Goal: Task Accomplishment & Management: Use online tool/utility

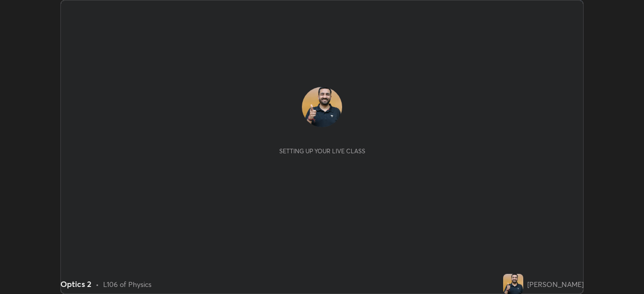
scroll to position [294, 644]
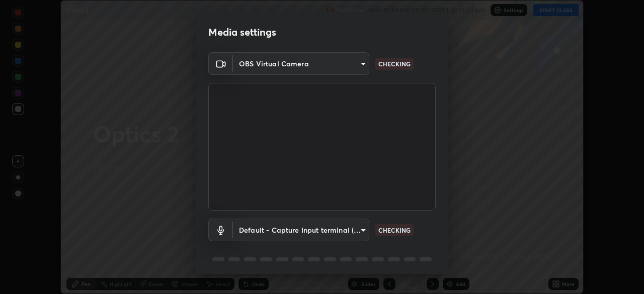
type input "5b992aa0614f8b3d4f44c2af7b6e86d68b9a4b3158581502b975f648e85978ea"
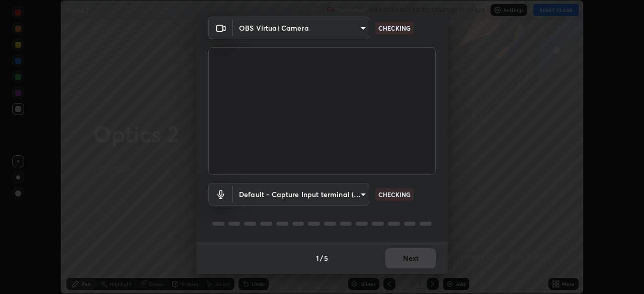
click at [360, 194] on body "Erase all Optics 2 Recording WAS SCHEDULED TO START AT 11:30 AM Settings START …" at bounding box center [322, 147] width 644 height 294
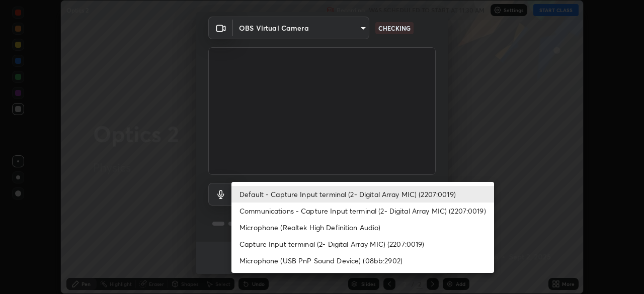
click at [359, 217] on li "Communications - Capture Input terminal (2- Digital Array MIC) (2207:0019)" at bounding box center [363, 211] width 263 height 17
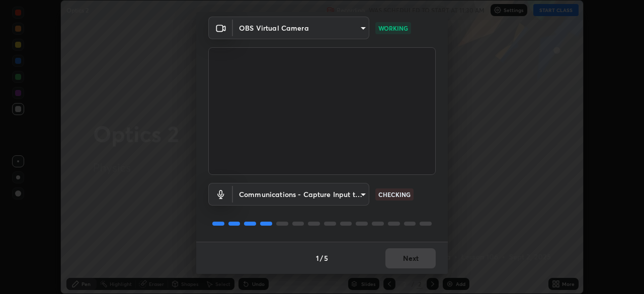
click at [353, 193] on body "Erase all Optics 2 Recording WAS SCHEDULED TO START AT 11:30 AM Settings START …" at bounding box center [322, 147] width 644 height 294
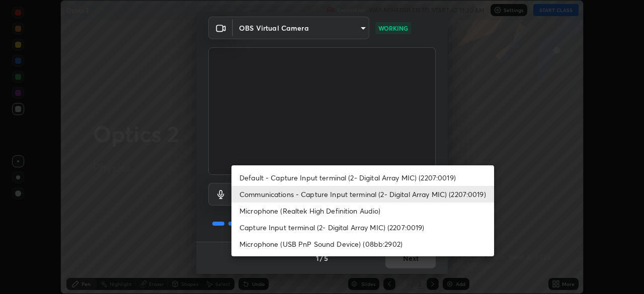
click at [361, 172] on li "Default - Capture Input terminal (2- Digital Array MIC) (2207:0019)" at bounding box center [363, 178] width 263 height 17
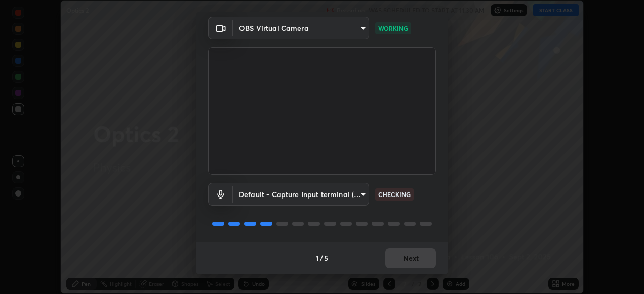
click at [360, 193] on body "Erase all Optics 2 Recording WAS SCHEDULED TO START AT 11:30 AM Settings START …" at bounding box center [322, 147] width 644 height 294
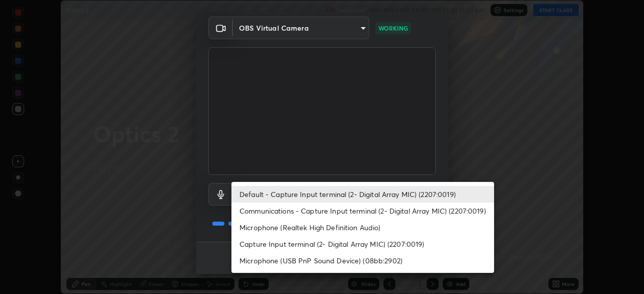
click at [369, 229] on li "Microphone (Realtek High Definition Audio)" at bounding box center [363, 227] width 263 height 17
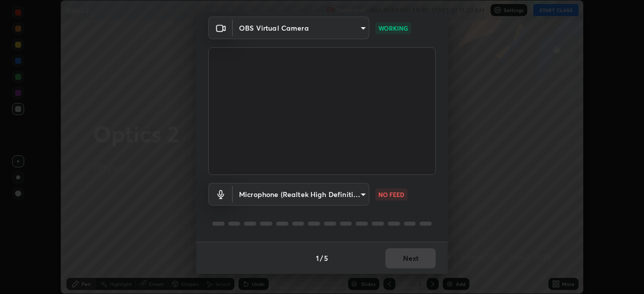
click at [360, 197] on body "Erase all Optics 2 Recording WAS SCHEDULED TO START AT 11:30 AM Settings START …" at bounding box center [322, 147] width 644 height 294
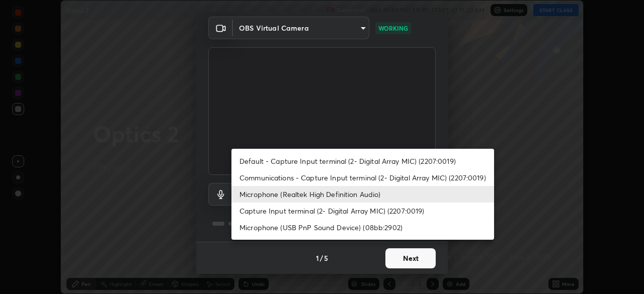
click at [369, 230] on li "Microphone (USB PnP Sound Device) (08bb:2902)" at bounding box center [363, 227] width 263 height 17
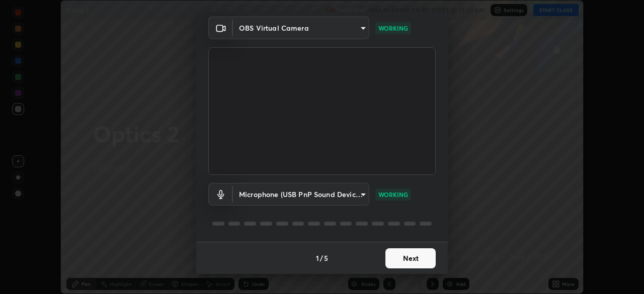
type input "81f5517812c337e72fee4e0a14b793878fdd25297423180582f1921de75e8b7e"
click at [417, 261] on button "Next" at bounding box center [411, 259] width 50 height 20
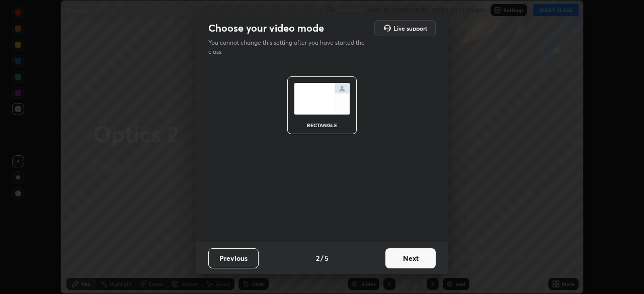
scroll to position [0, 0]
click at [418, 260] on button "Next" at bounding box center [411, 259] width 50 height 20
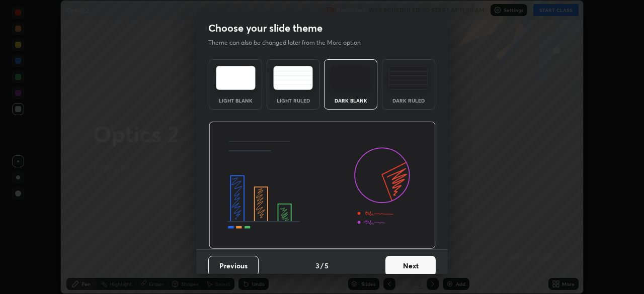
click at [418, 259] on button "Next" at bounding box center [411, 266] width 50 height 20
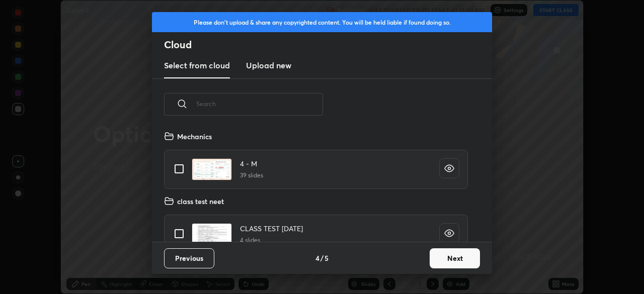
click at [438, 256] on button "Next" at bounding box center [455, 259] width 50 height 20
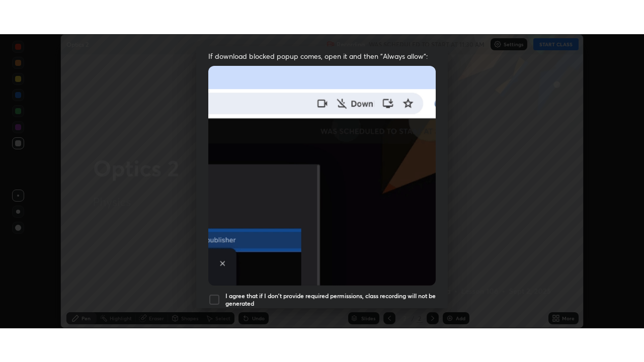
scroll to position [241, 0]
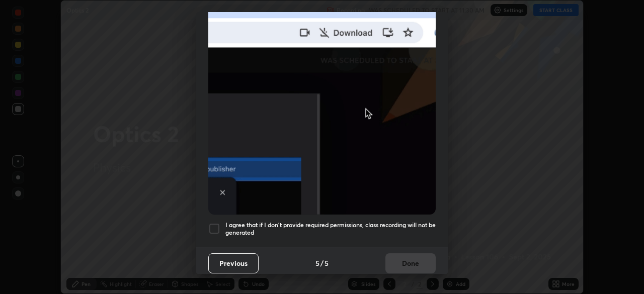
click at [381, 224] on h5 "I agree that if I don't provide required permissions, class recording will not …" at bounding box center [331, 229] width 210 height 16
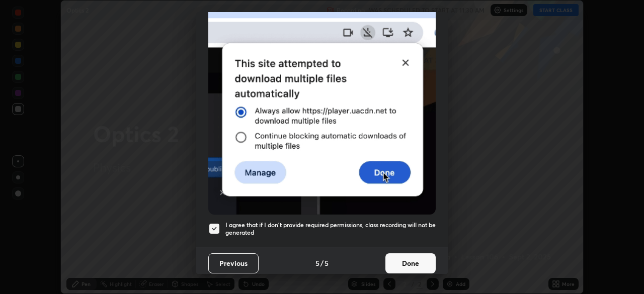
click at [398, 255] on button "Done" at bounding box center [411, 264] width 50 height 20
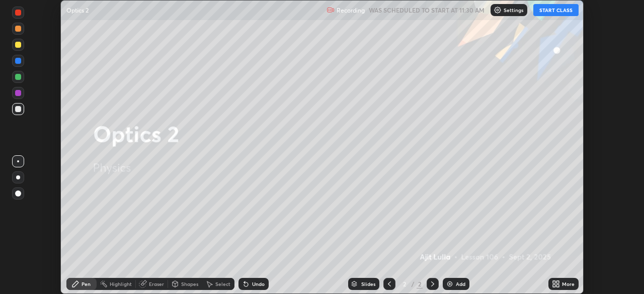
click at [545, 8] on button "START CLASS" at bounding box center [556, 10] width 45 height 12
click at [566, 283] on div "More" at bounding box center [568, 284] width 13 height 5
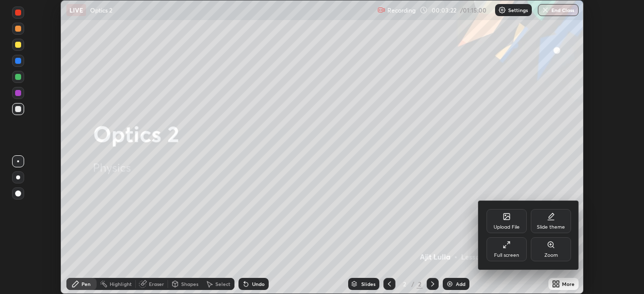
click at [523, 250] on div "Full screen" at bounding box center [507, 250] width 40 height 24
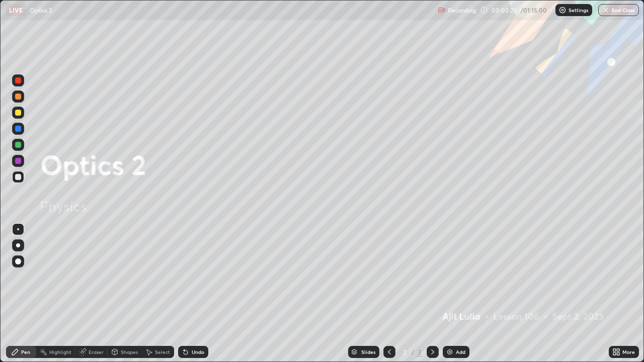
scroll to position [362, 644]
click at [464, 294] on div "Add" at bounding box center [456, 352] width 27 height 12
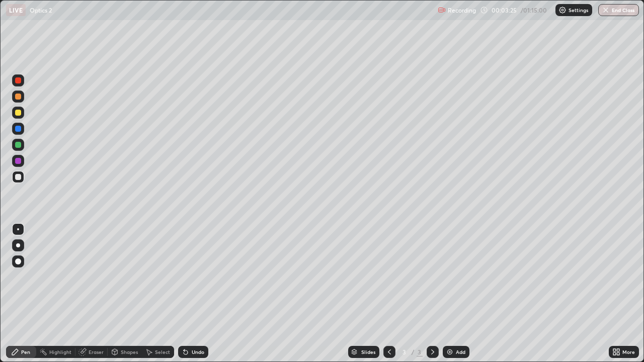
click at [19, 113] on div at bounding box center [18, 113] width 6 height 6
click at [24, 179] on div at bounding box center [18, 177] width 12 height 12
click at [24, 117] on div at bounding box center [18, 113] width 12 height 16
click at [18, 175] on div at bounding box center [18, 177] width 6 height 6
click at [203, 294] on div "Undo" at bounding box center [193, 352] width 30 height 12
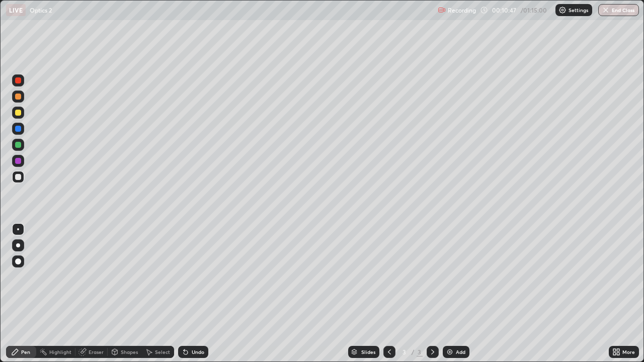
click at [202, 294] on div "Undo" at bounding box center [193, 352] width 30 height 12
click at [203, 294] on div "Undo" at bounding box center [193, 352] width 30 height 12
click at [205, 294] on div "Undo" at bounding box center [193, 352] width 30 height 12
click at [204, 294] on div "Undo" at bounding box center [193, 352] width 30 height 12
click at [203, 294] on div "Undo" at bounding box center [193, 352] width 30 height 12
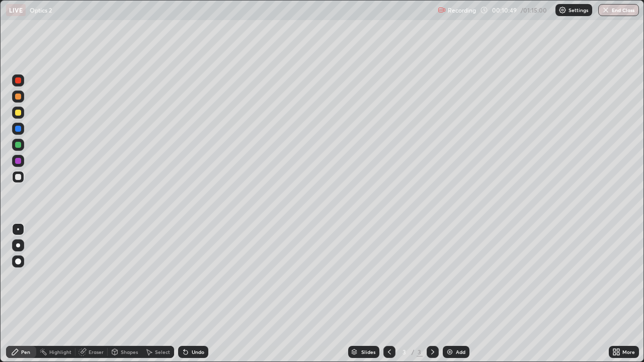
click at [202, 294] on div "Undo" at bounding box center [193, 352] width 30 height 12
click at [201, 294] on div "Undo" at bounding box center [193, 352] width 30 height 12
click at [202, 294] on div "Undo" at bounding box center [193, 352] width 30 height 12
click at [201, 294] on div "Undo" at bounding box center [193, 352] width 30 height 12
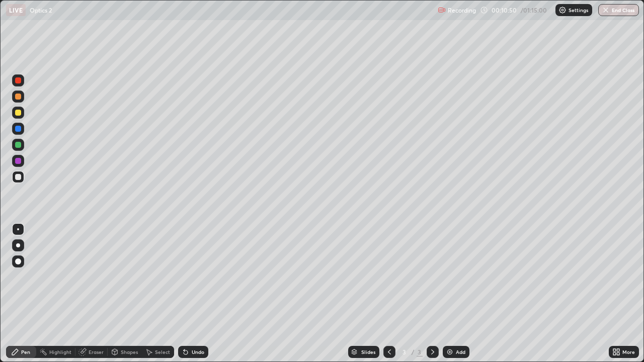
click at [202, 294] on div "Undo" at bounding box center [193, 352] width 30 height 12
click at [463, 294] on div "Add" at bounding box center [456, 352] width 27 height 12
click at [18, 114] on div at bounding box center [18, 113] width 6 height 6
click at [389, 294] on icon at bounding box center [390, 352] width 8 height 8
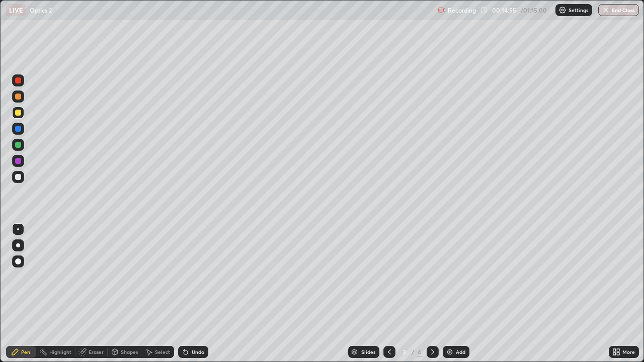
click at [432, 294] on div at bounding box center [433, 352] width 12 height 12
click at [85, 294] on div "Eraser" at bounding box center [92, 352] width 32 height 12
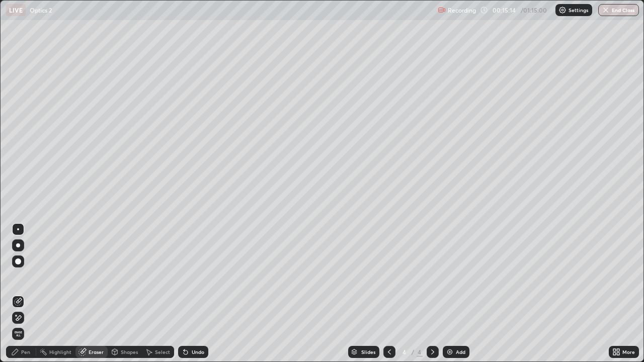
click at [21, 294] on icon at bounding box center [19, 318] width 6 height 5
click at [32, 294] on div "Pen" at bounding box center [21, 352] width 30 height 12
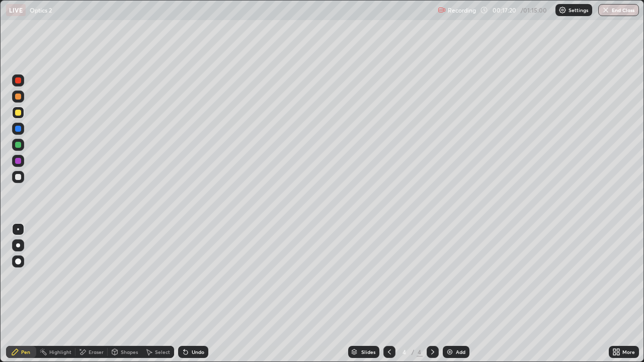
click at [389, 294] on icon at bounding box center [390, 352] width 8 height 8
click at [432, 294] on icon at bounding box center [433, 352] width 8 height 8
click at [19, 177] on div at bounding box center [18, 177] width 6 height 6
click at [393, 294] on div at bounding box center [390, 352] width 12 height 12
click at [432, 294] on icon at bounding box center [433, 352] width 8 height 8
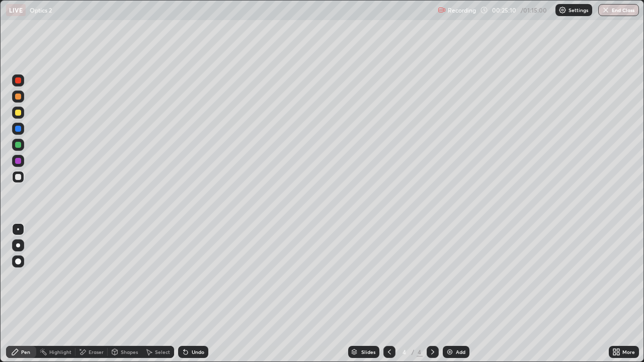
click at [391, 294] on icon at bounding box center [390, 352] width 8 height 8
click at [432, 294] on icon at bounding box center [433, 352] width 8 height 8
click at [461, 294] on div "Add" at bounding box center [461, 352] width 10 height 5
click at [22, 113] on div at bounding box center [18, 113] width 12 height 12
click at [184, 294] on icon at bounding box center [184, 350] width 1 height 1
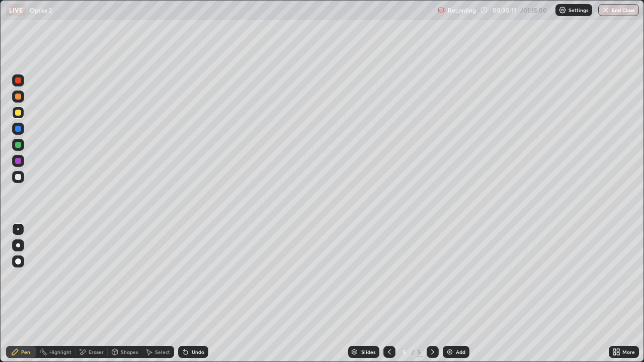
click at [98, 294] on div "Eraser" at bounding box center [92, 352] width 32 height 12
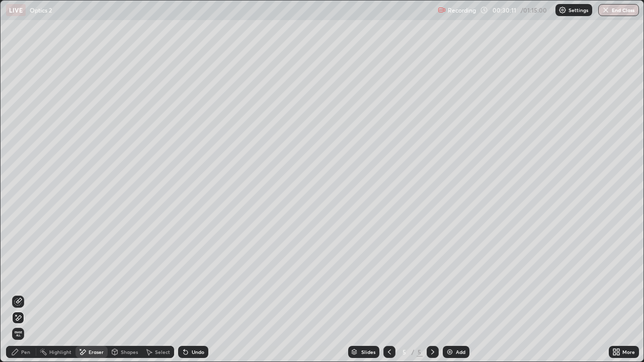
click at [19, 294] on icon at bounding box center [18, 318] width 8 height 9
click at [29, 294] on div "Pen" at bounding box center [25, 352] width 9 height 5
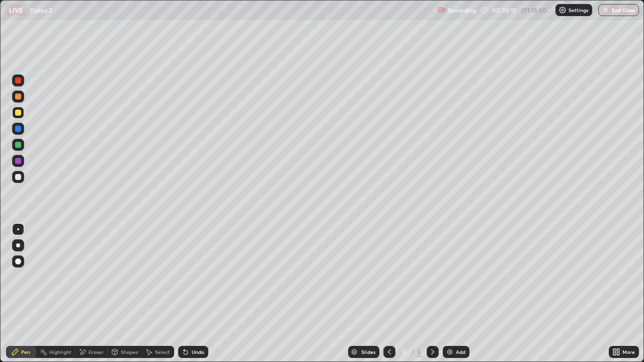
click at [19, 178] on div at bounding box center [18, 177] width 6 height 6
click at [20, 110] on div at bounding box center [18, 113] width 6 height 6
click at [459, 294] on div "Add" at bounding box center [456, 352] width 27 height 12
click at [19, 177] on div at bounding box center [18, 177] width 6 height 6
click at [23, 114] on div at bounding box center [18, 113] width 12 height 12
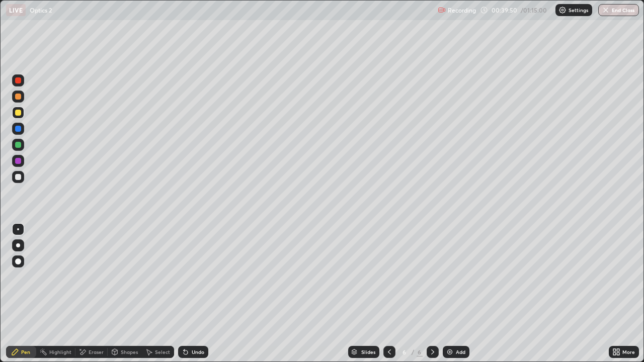
click at [449, 294] on div "Add" at bounding box center [456, 352] width 27 height 12
click at [467, 294] on div "Add" at bounding box center [456, 352] width 27 height 12
click at [22, 178] on div at bounding box center [18, 177] width 12 height 12
click at [193, 294] on div "Undo" at bounding box center [193, 352] width 30 height 12
click at [197, 294] on div "Undo" at bounding box center [198, 352] width 13 height 5
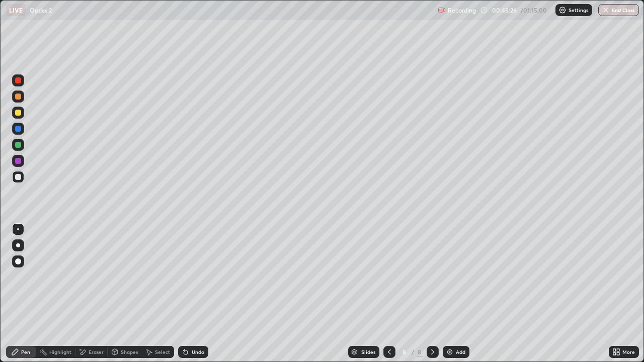
click at [201, 294] on div "Undo" at bounding box center [198, 352] width 13 height 5
click at [194, 294] on div "Undo" at bounding box center [193, 352] width 30 height 12
click at [194, 294] on div "Undo" at bounding box center [198, 352] width 13 height 5
click at [197, 294] on div "Undo" at bounding box center [198, 352] width 13 height 5
click at [454, 294] on div "Add" at bounding box center [456, 352] width 27 height 12
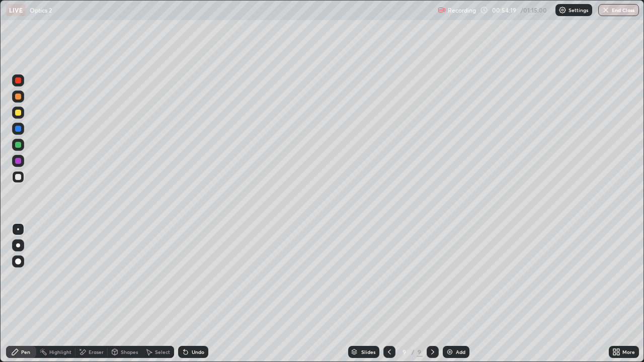
click at [21, 113] on div at bounding box center [18, 113] width 6 height 6
click at [452, 294] on div "Add" at bounding box center [456, 352] width 27 height 12
click at [168, 294] on div "Select" at bounding box center [162, 352] width 15 height 5
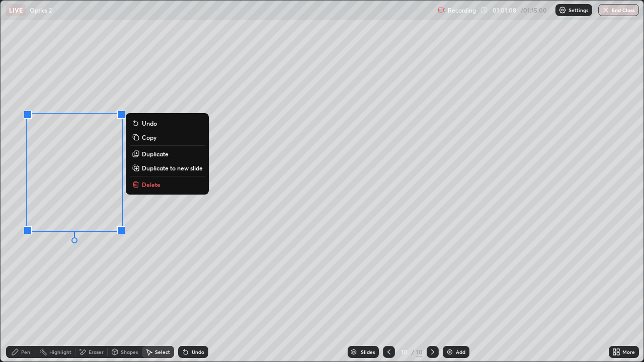
click at [100, 270] on div "0 ° Undo Copy Duplicate Duplicate to new slide Delete" at bounding box center [322, 181] width 643 height 361
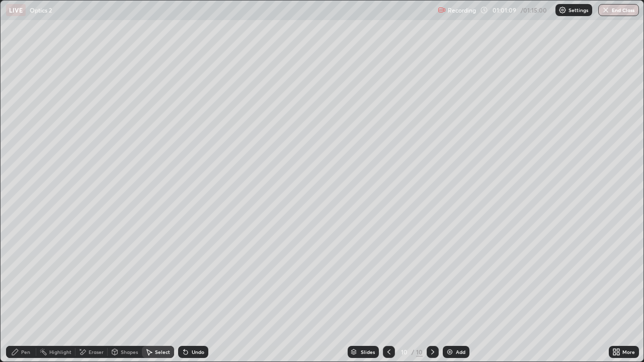
click at [33, 294] on div "Pen" at bounding box center [21, 352] width 30 height 12
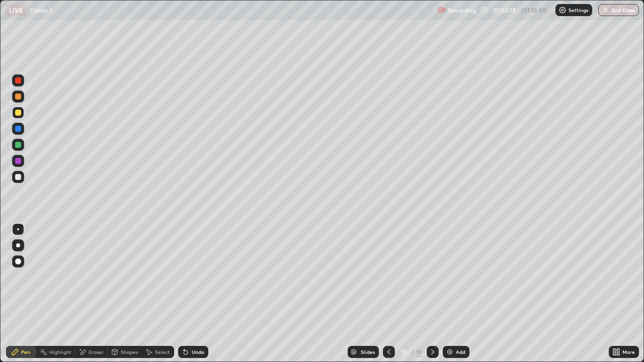
click at [193, 294] on div "Undo" at bounding box center [198, 352] width 13 height 5
click at [194, 294] on div "Undo" at bounding box center [198, 352] width 13 height 5
click at [202, 294] on div "Undo" at bounding box center [193, 352] width 30 height 12
click at [202, 294] on div "Undo" at bounding box center [198, 352] width 13 height 5
click at [620, 13] on button "End Class" at bounding box center [619, 10] width 41 height 12
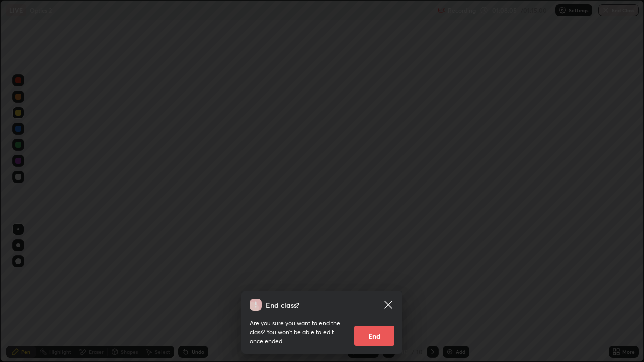
click at [381, 294] on button "End" at bounding box center [374, 336] width 40 height 20
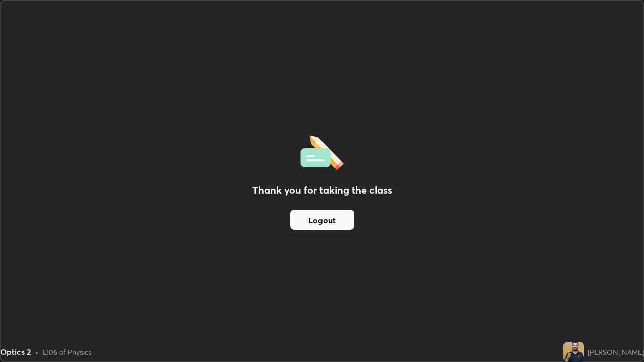
click at [341, 217] on button "Logout" at bounding box center [322, 220] width 64 height 20
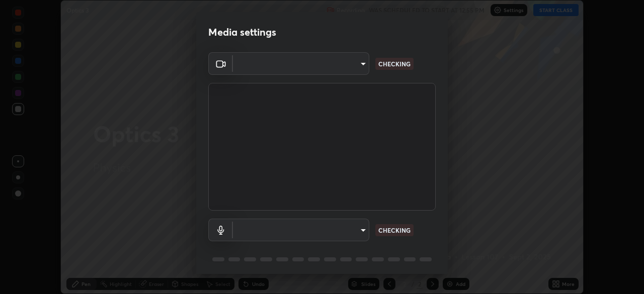
scroll to position [294, 644]
type input "5b992aa0614f8b3d4f44c2af7b6e86d68b9a4b3158581502b975f648e85978ea"
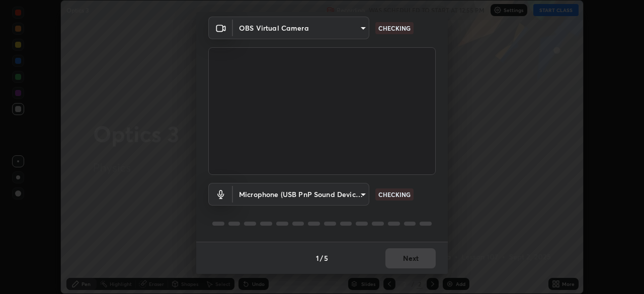
click at [363, 194] on body "Erase all Optics 3 Recording WAS SCHEDULED TO START AT 12:55 PM Settings START …" at bounding box center [322, 147] width 644 height 294
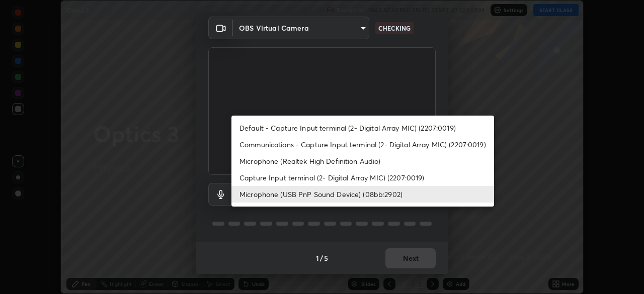
click at [363, 126] on li "Default - Capture Input terminal (2- Digital Array MIC) (2207:0019)" at bounding box center [363, 128] width 263 height 17
type input "default"
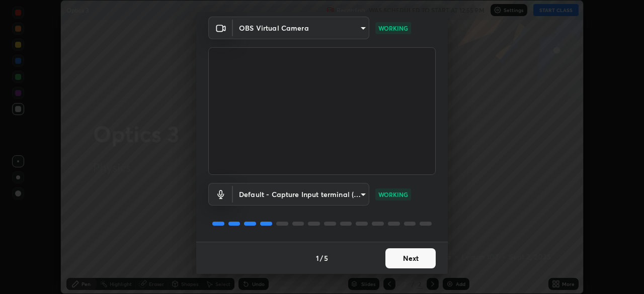
click at [411, 254] on button "Next" at bounding box center [411, 259] width 50 height 20
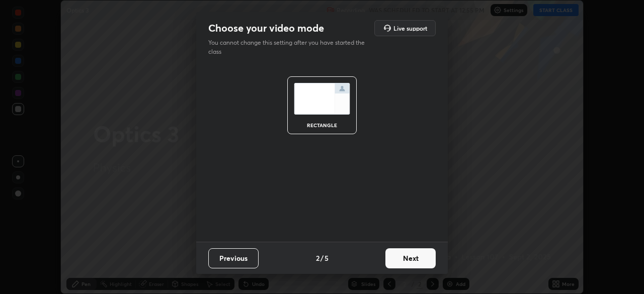
scroll to position [0, 0]
click at [413, 257] on button "Next" at bounding box center [411, 259] width 50 height 20
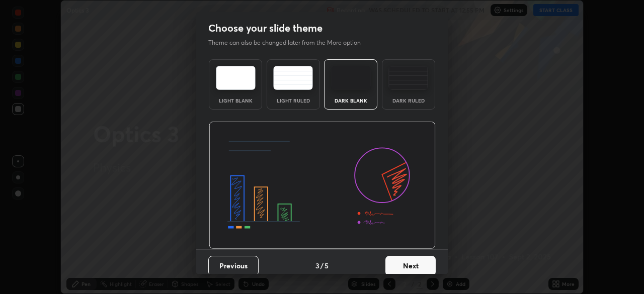
click at [416, 260] on button "Next" at bounding box center [411, 266] width 50 height 20
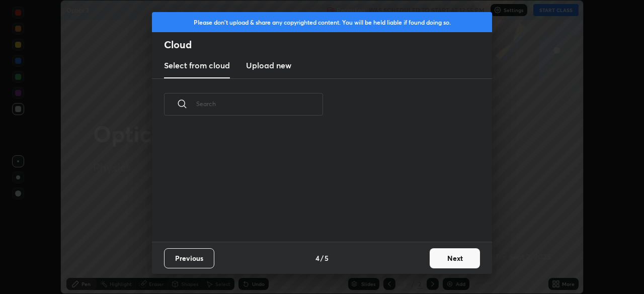
click at [438, 258] on button "Next" at bounding box center [455, 259] width 50 height 20
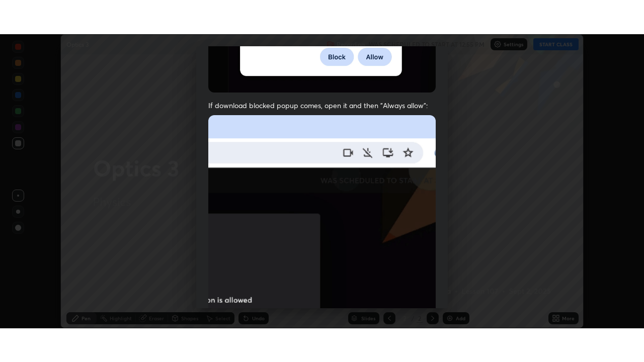
scroll to position [241, 0]
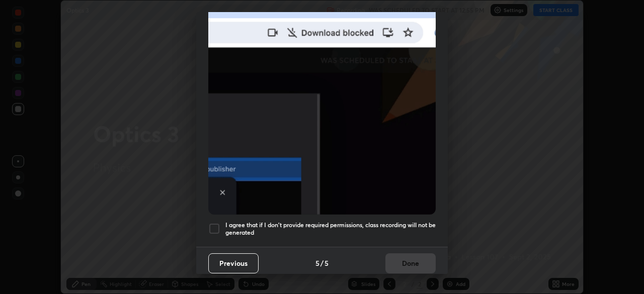
click at [404, 221] on h5 "I agree that if I don't provide required permissions, class recording will not …" at bounding box center [331, 229] width 210 height 16
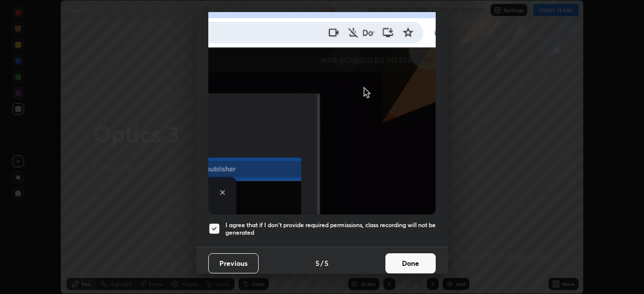
click at [414, 262] on button "Done" at bounding box center [411, 264] width 50 height 20
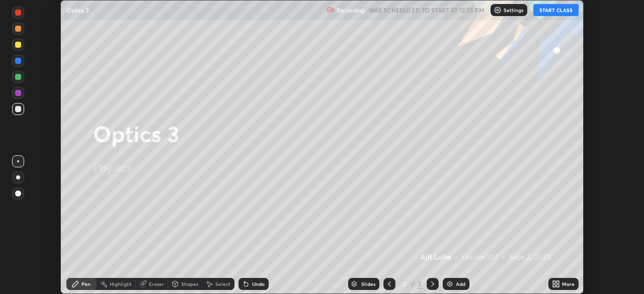
click at [542, 11] on button "START CLASS" at bounding box center [556, 10] width 45 height 12
click at [558, 282] on icon at bounding box center [558, 282] width 3 height 3
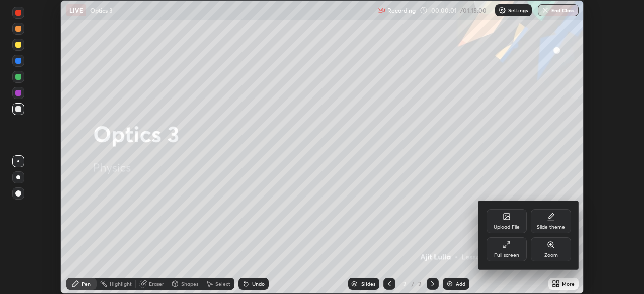
click at [510, 247] on icon at bounding box center [507, 245] width 8 height 8
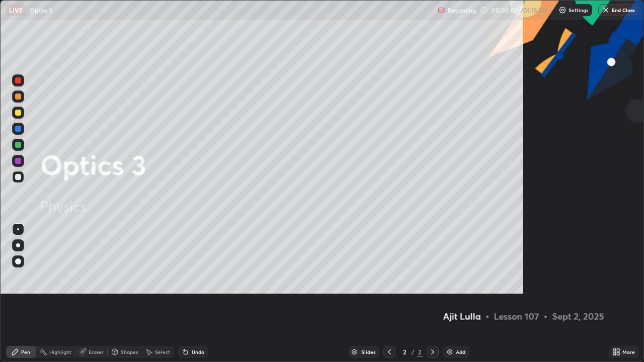
scroll to position [362, 644]
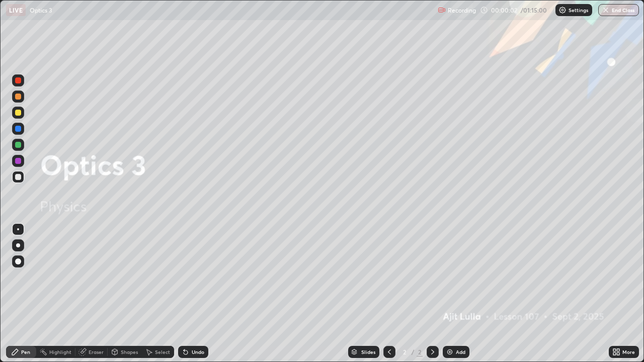
click at [464, 294] on div "Add" at bounding box center [456, 352] width 27 height 12
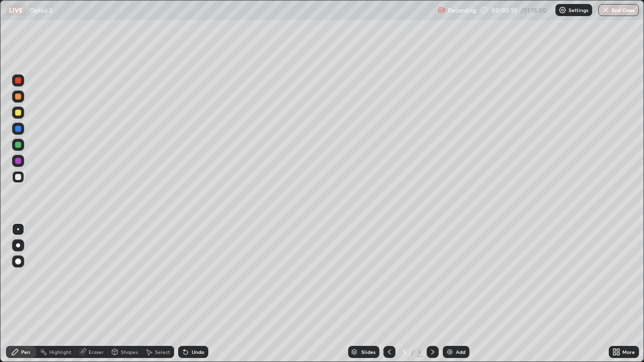
click at [22, 114] on div at bounding box center [18, 113] width 12 height 12
click at [18, 178] on div at bounding box center [18, 177] width 6 height 6
click at [92, 294] on div "Eraser" at bounding box center [96, 352] width 15 height 5
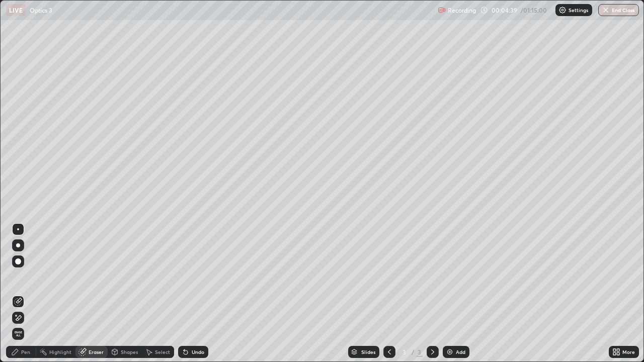
click at [20, 294] on icon at bounding box center [18, 318] width 8 height 9
click at [28, 294] on div "Pen" at bounding box center [25, 352] width 9 height 5
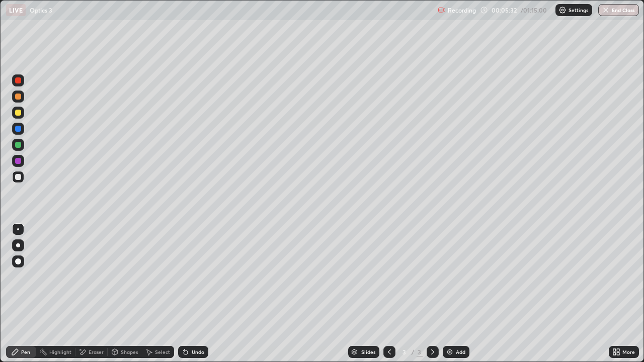
click at [99, 294] on div "Eraser" at bounding box center [96, 352] width 15 height 5
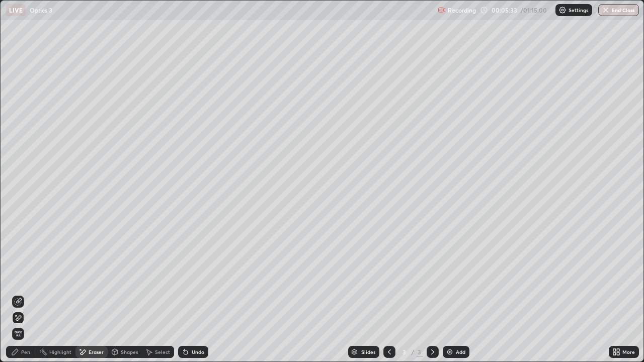
click at [18, 294] on span "Erase all" at bounding box center [18, 334] width 11 height 6
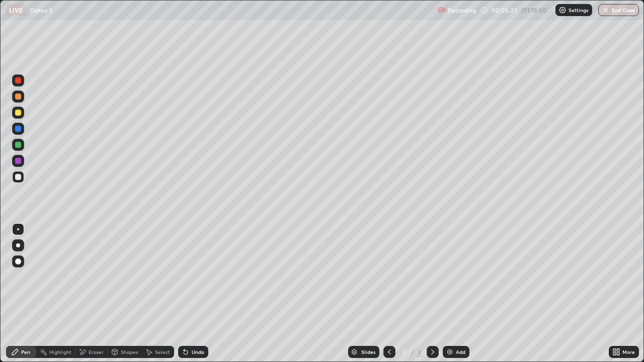
click at [21, 294] on div "Pen" at bounding box center [25, 352] width 9 height 5
click at [20, 111] on div at bounding box center [18, 113] width 6 height 6
click at [202, 294] on div "Undo" at bounding box center [198, 352] width 13 height 5
click at [205, 294] on div "Undo" at bounding box center [193, 352] width 30 height 12
click at [198, 294] on div "Undo" at bounding box center [198, 352] width 13 height 5
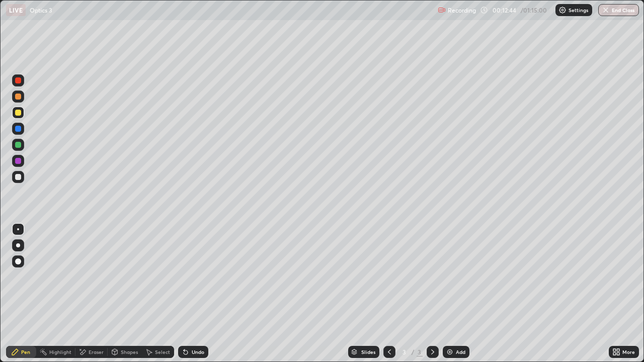
click at [197, 294] on div "Undo" at bounding box center [198, 352] width 13 height 5
click at [22, 176] on div at bounding box center [18, 177] width 12 height 12
click at [462, 294] on div "Add" at bounding box center [461, 352] width 10 height 5
click at [22, 179] on div at bounding box center [18, 177] width 12 height 12
click at [452, 294] on img at bounding box center [450, 352] width 8 height 8
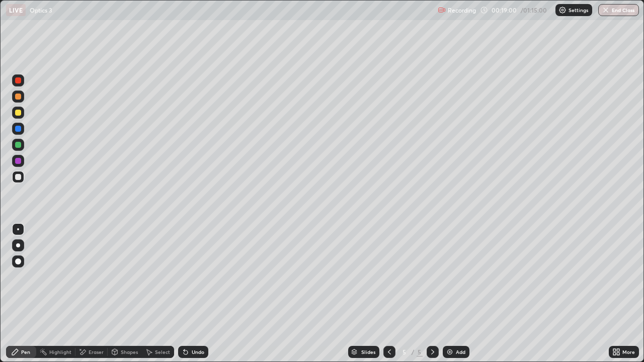
click at [201, 294] on div "Undo" at bounding box center [193, 352] width 30 height 12
click at [198, 294] on div "Undo" at bounding box center [193, 352] width 30 height 12
click at [194, 294] on div "Undo" at bounding box center [193, 352] width 30 height 12
click at [459, 294] on div "Add" at bounding box center [461, 352] width 10 height 5
click at [184, 294] on icon at bounding box center [186, 353] width 4 height 4
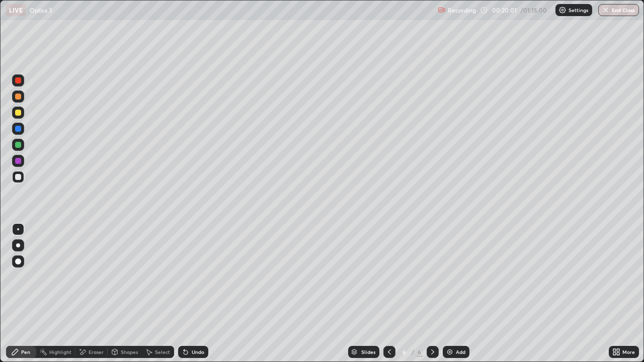
click at [22, 117] on div at bounding box center [18, 113] width 12 height 12
click at [460, 294] on div "Add" at bounding box center [456, 352] width 27 height 12
click at [23, 113] on div at bounding box center [18, 113] width 12 height 12
click at [386, 294] on icon at bounding box center [390, 352] width 8 height 8
click at [437, 294] on div at bounding box center [433, 352] width 12 height 12
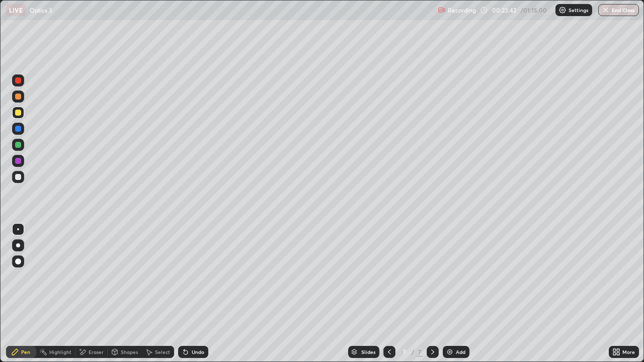
click at [20, 180] on div at bounding box center [18, 177] width 12 height 12
click at [454, 294] on div "Add" at bounding box center [456, 352] width 27 height 12
click at [22, 114] on div at bounding box center [18, 113] width 12 height 12
click at [22, 176] on div at bounding box center [18, 177] width 12 height 12
click at [184, 294] on icon at bounding box center [184, 350] width 1 height 1
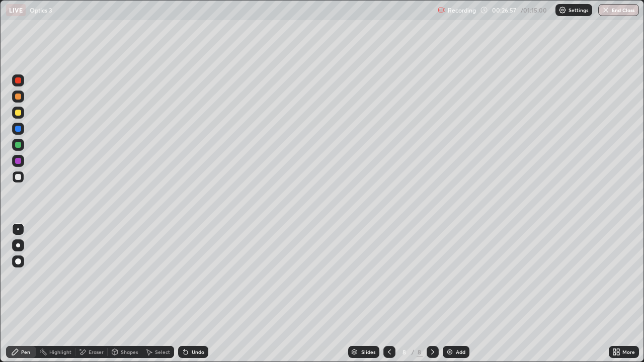
click at [189, 294] on div "Undo" at bounding box center [193, 352] width 30 height 12
click at [192, 294] on div "Undo" at bounding box center [198, 352] width 13 height 5
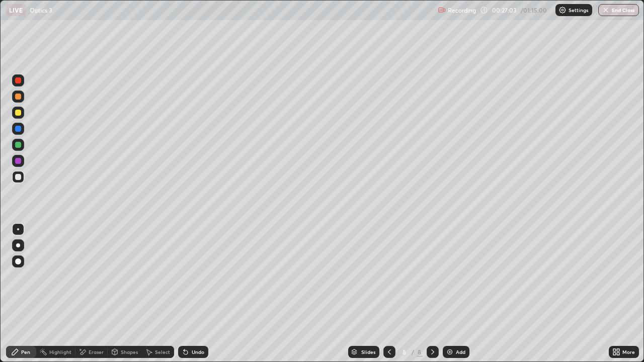
click at [184, 294] on icon at bounding box center [184, 350] width 1 height 1
click at [188, 294] on div "Undo" at bounding box center [193, 352] width 30 height 12
click at [461, 294] on div "Add" at bounding box center [461, 352] width 10 height 5
click at [463, 294] on div "Add" at bounding box center [456, 352] width 27 height 12
click at [98, 294] on div "Eraser" at bounding box center [96, 352] width 15 height 5
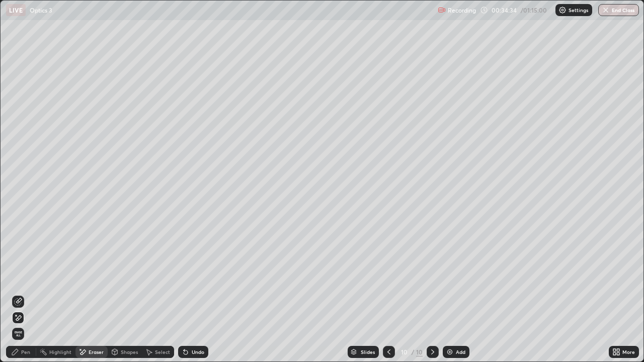
click at [21, 294] on icon at bounding box center [18, 318] width 8 height 9
click at [25, 294] on div "Pen" at bounding box center [25, 352] width 9 height 5
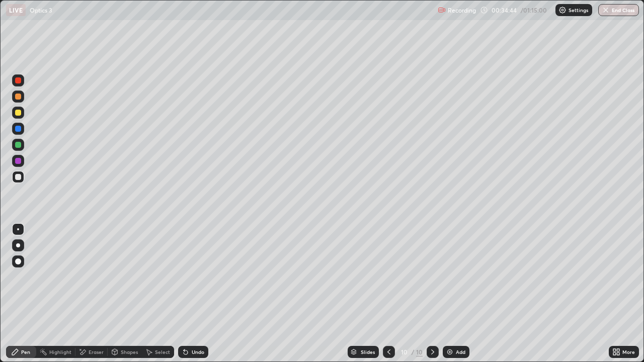
click at [188, 294] on icon at bounding box center [186, 352] width 8 height 8
click at [190, 294] on div "Undo" at bounding box center [193, 352] width 30 height 12
click at [100, 294] on div "Eraser" at bounding box center [92, 352] width 32 height 12
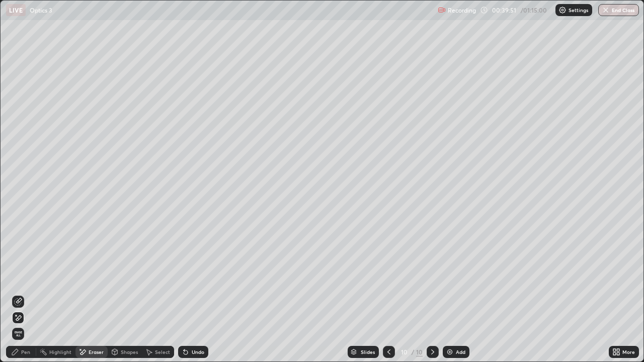
click at [20, 294] on icon at bounding box center [19, 318] width 6 height 5
click at [29, 294] on div "Pen" at bounding box center [25, 352] width 9 height 5
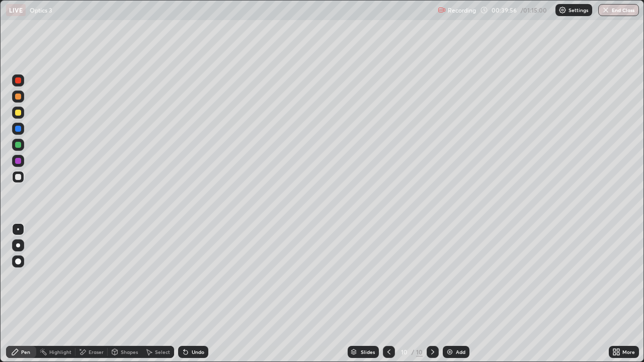
click at [20, 115] on div at bounding box center [18, 113] width 6 height 6
click at [200, 294] on div "Undo" at bounding box center [198, 352] width 13 height 5
click at [463, 294] on div "Add" at bounding box center [461, 352] width 10 height 5
click at [19, 177] on div at bounding box center [18, 177] width 6 height 6
click at [394, 294] on div at bounding box center [390, 352] width 12 height 12
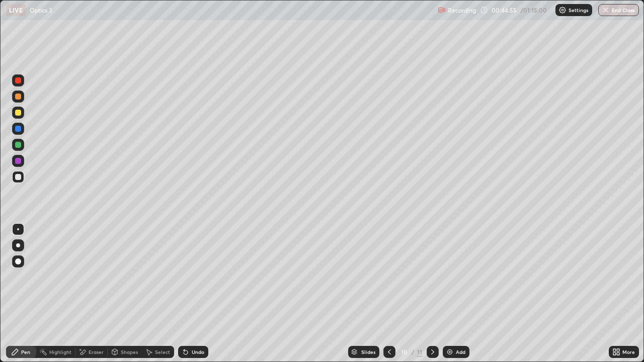
click at [429, 294] on div at bounding box center [433, 352] width 12 height 20
click at [200, 294] on div "Undo" at bounding box center [198, 352] width 13 height 5
click at [204, 294] on div "Undo" at bounding box center [193, 352] width 30 height 12
click at [458, 294] on div "Add" at bounding box center [456, 352] width 27 height 12
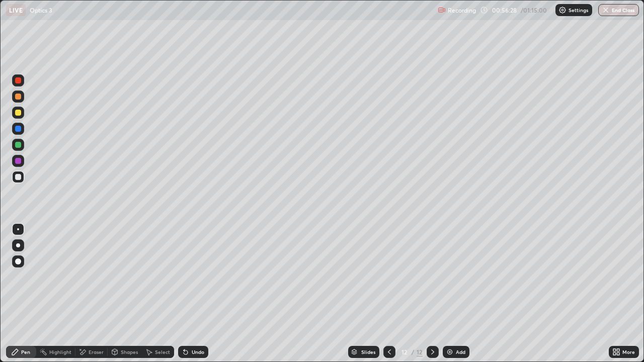
click at [389, 294] on icon at bounding box center [389, 352] width 3 height 5
click at [431, 294] on icon at bounding box center [433, 352] width 8 height 8
click at [461, 294] on div "Add" at bounding box center [461, 352] width 10 height 5
click at [194, 294] on div "Undo" at bounding box center [193, 352] width 30 height 12
click at [460, 294] on div "Add" at bounding box center [456, 352] width 27 height 12
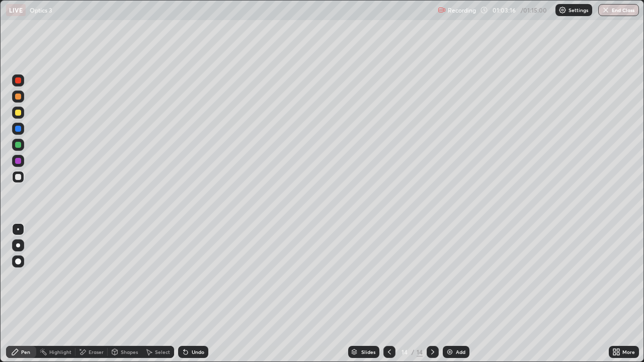
click at [203, 294] on div "Undo" at bounding box center [193, 352] width 30 height 12
click at [613, 12] on button "End Class" at bounding box center [619, 10] width 41 height 12
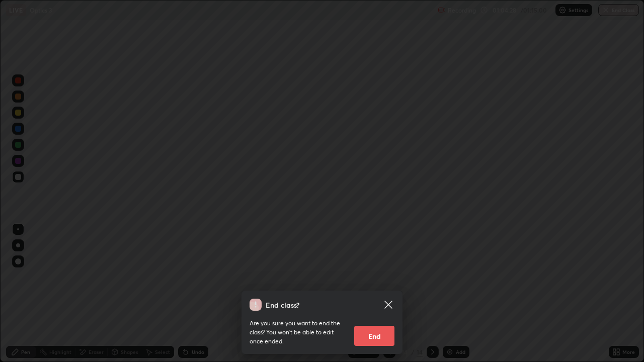
click at [390, 294] on button "End" at bounding box center [374, 336] width 40 height 20
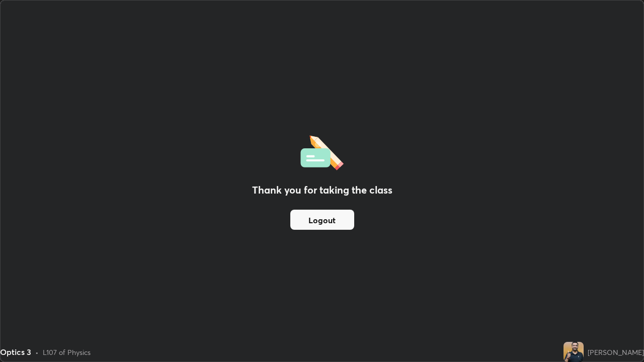
click at [331, 216] on button "Logout" at bounding box center [322, 220] width 64 height 20
